Goal: Transaction & Acquisition: Subscribe to service/newsletter

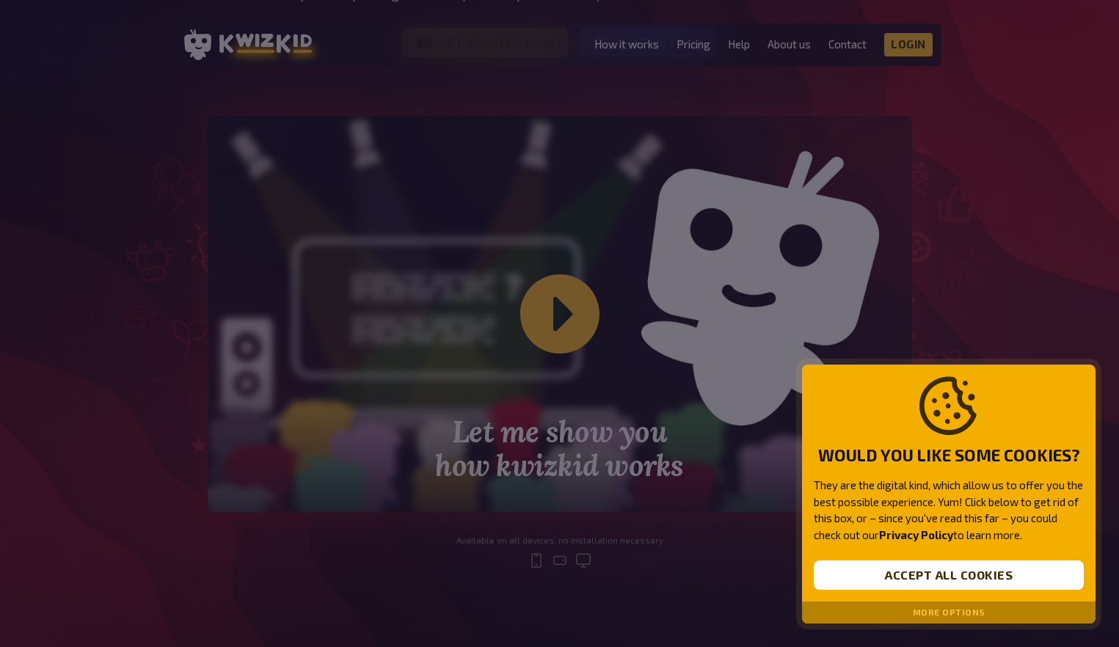
scroll to position [364, 0]
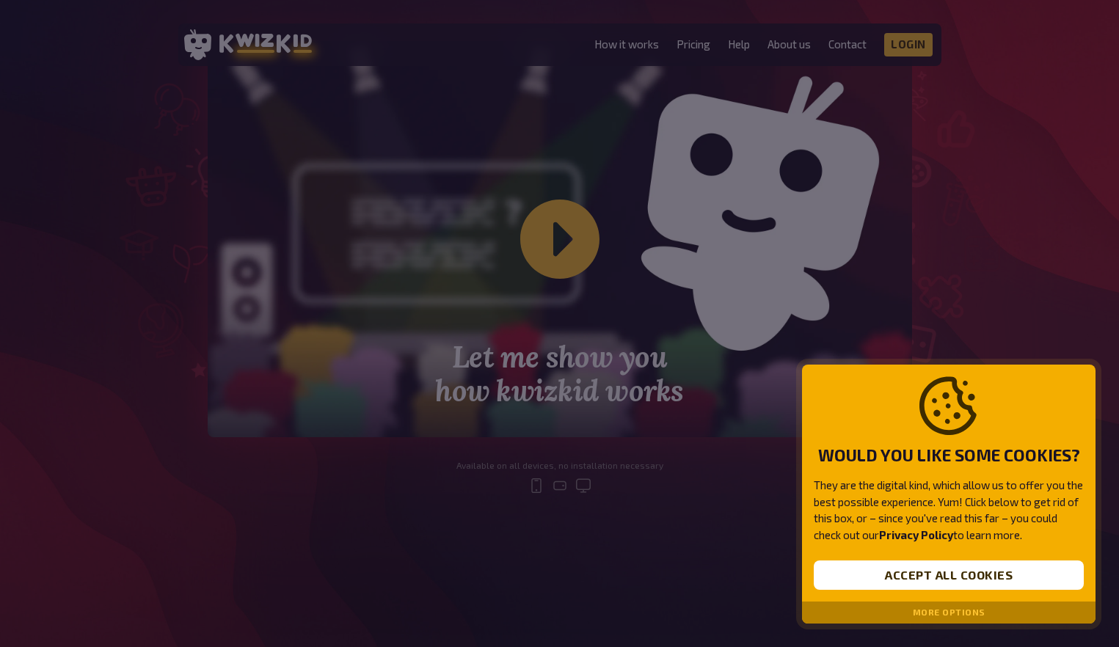
click at [923, 619] on div "More options" at bounding box center [949, 613] width 294 height 22
click at [926, 614] on button "More options" at bounding box center [949, 613] width 73 height 10
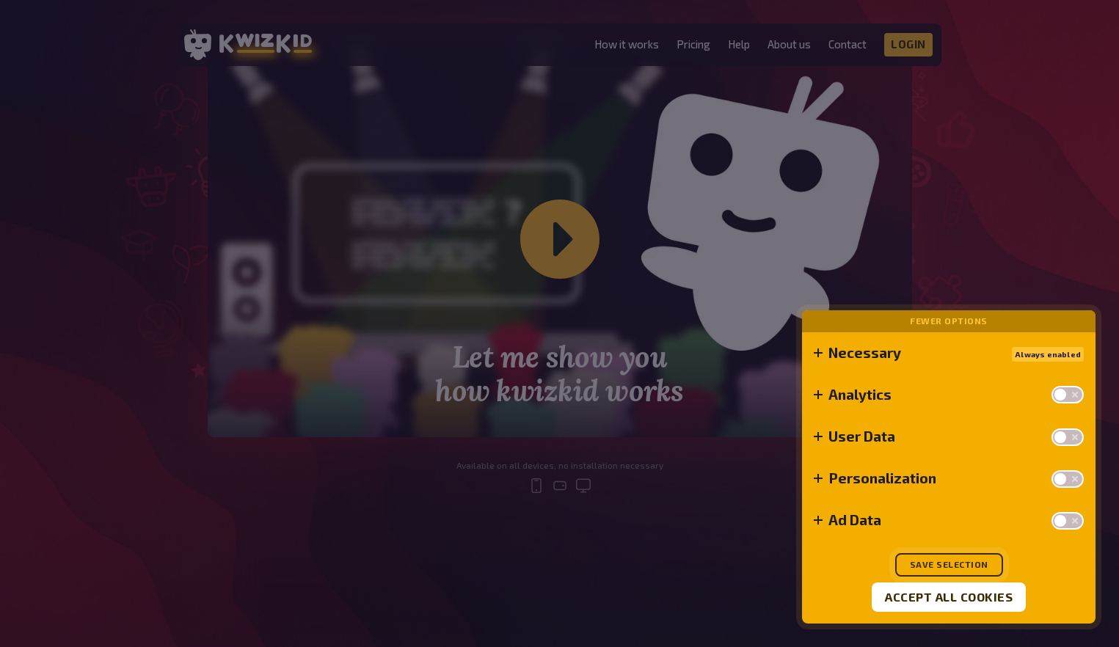
click at [920, 556] on button "Save selection" at bounding box center [949, 564] width 108 height 23
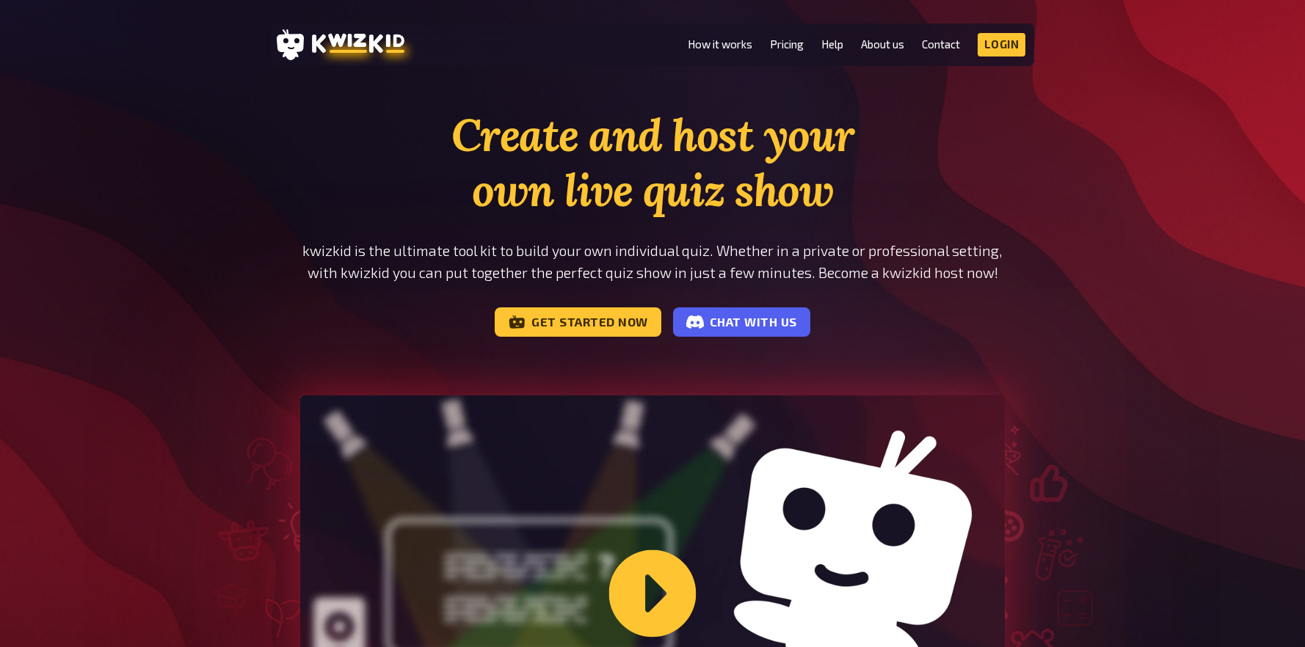
scroll to position [0, 0]
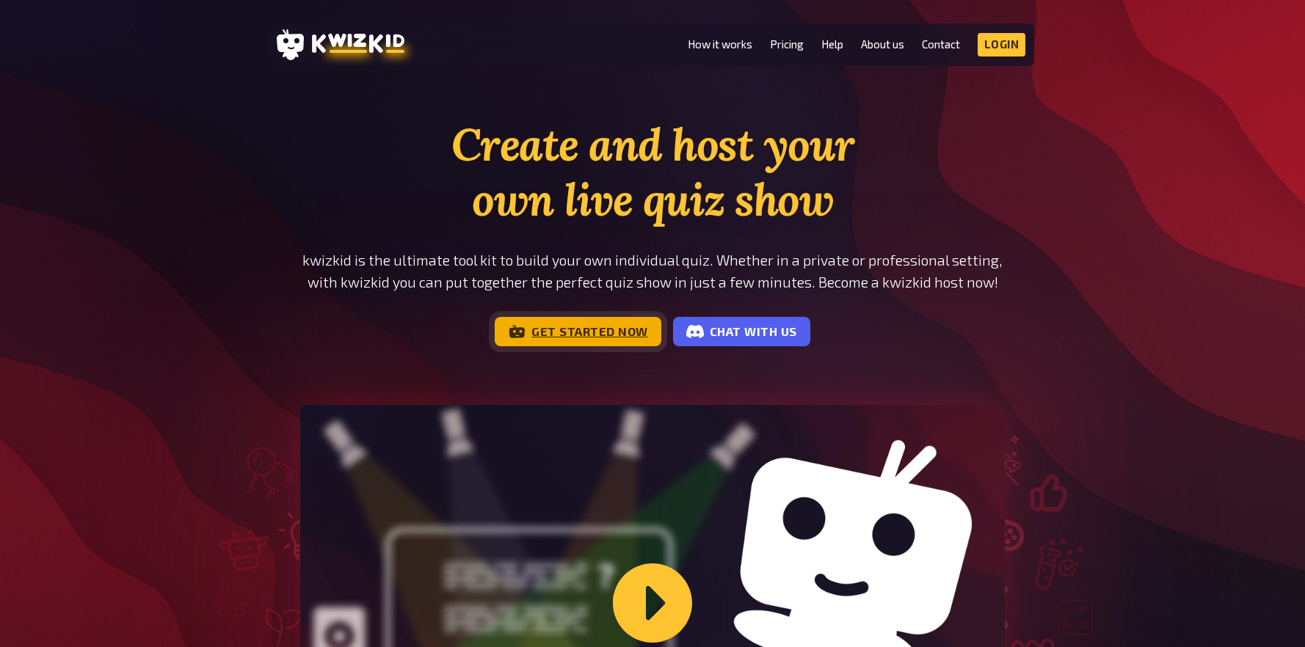
click at [548, 340] on link "Get started now" at bounding box center [578, 331] width 167 height 29
